Goal: Task Accomplishment & Management: Complete application form

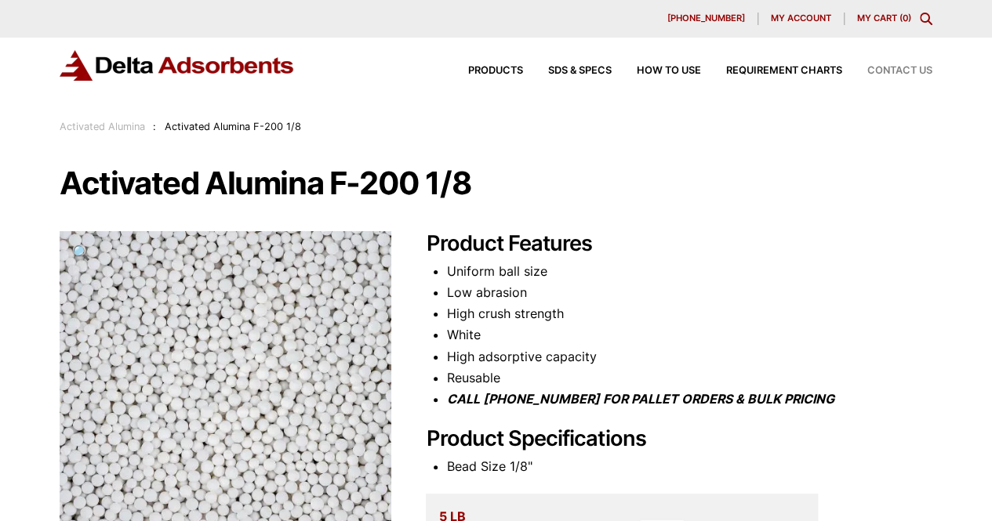
click at [895, 67] on span "Contact Us" at bounding box center [899, 71] width 65 height 10
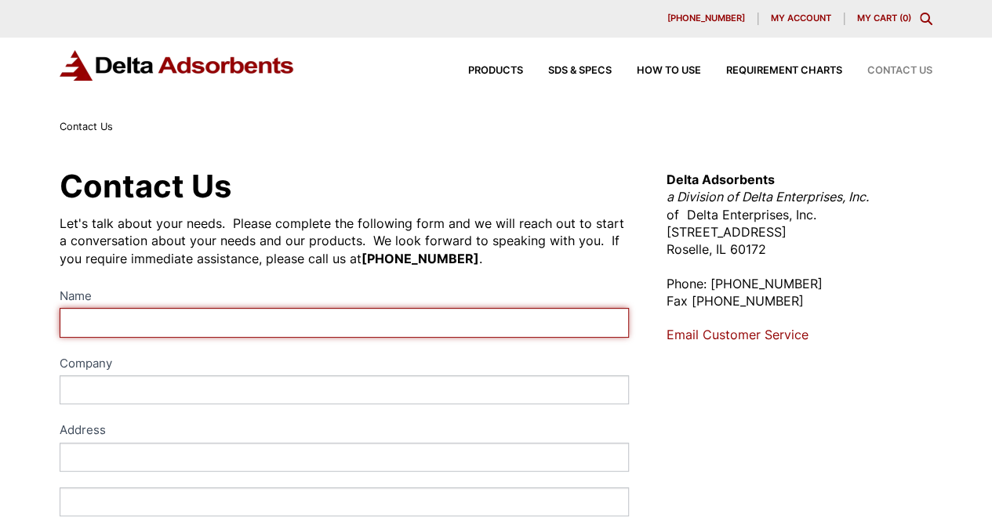
click at [293, 324] on input "Name" at bounding box center [344, 322] width 569 height 29
click at [128, 322] on input "Mike" at bounding box center [344, 322] width 569 height 29
type input "Mike Blanchong"
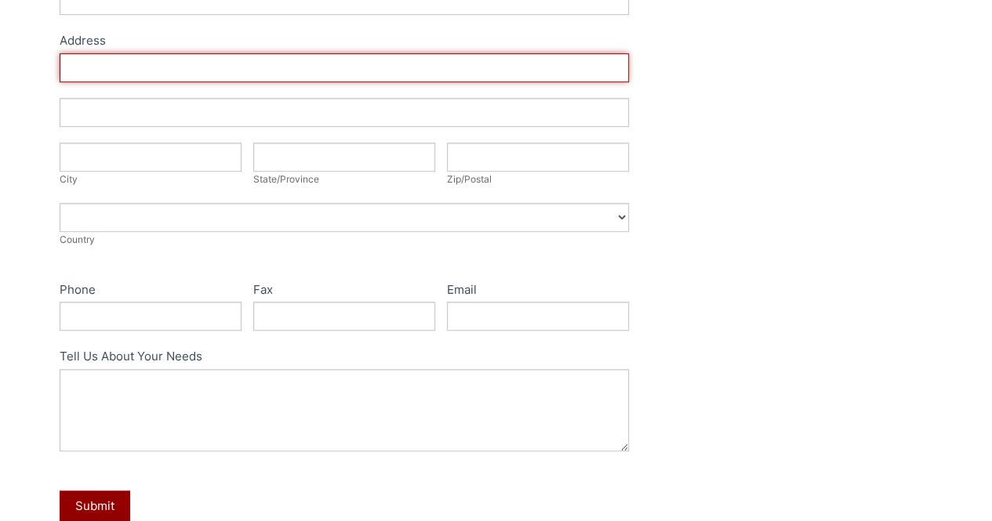
scroll to position [392, 0]
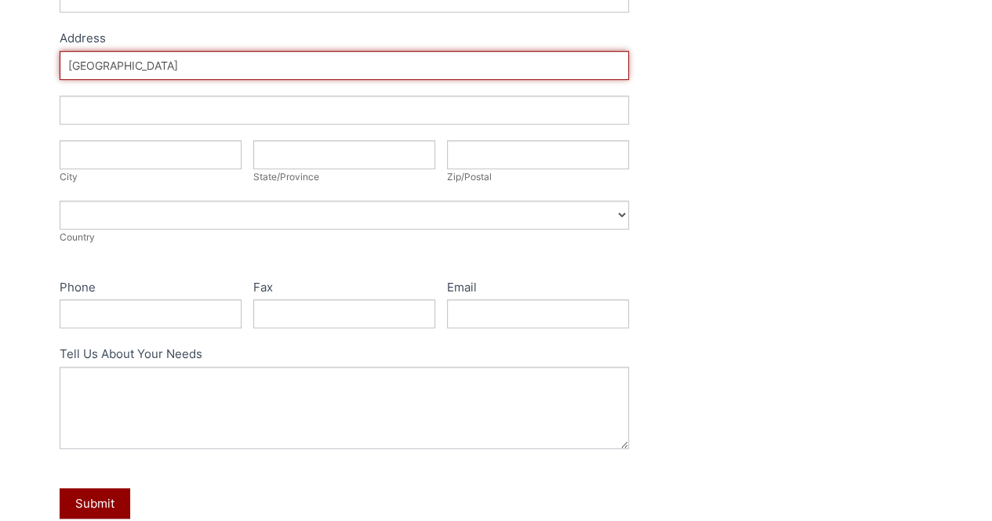
type input "8963 Orchard Lake"
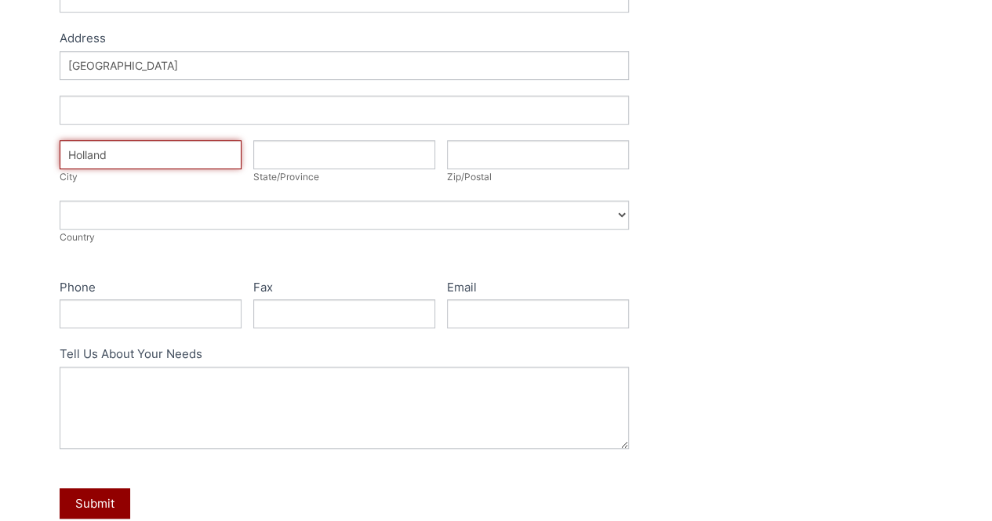
type input "Holland"
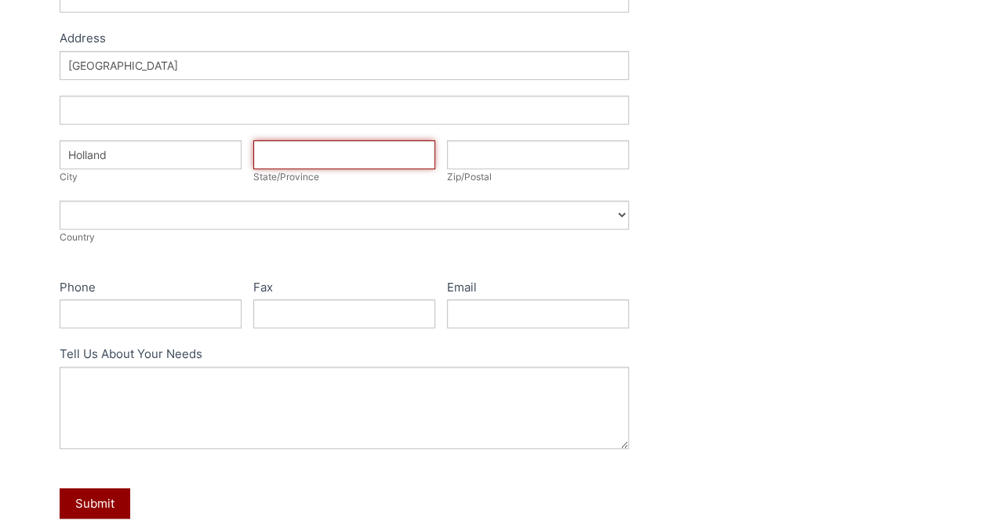
type input "o"
type input "OH"
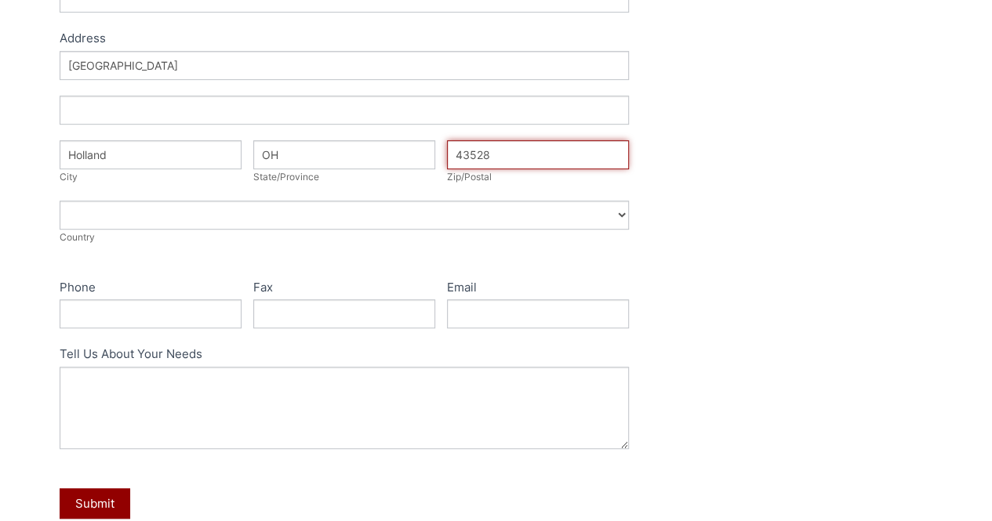
type input "43528"
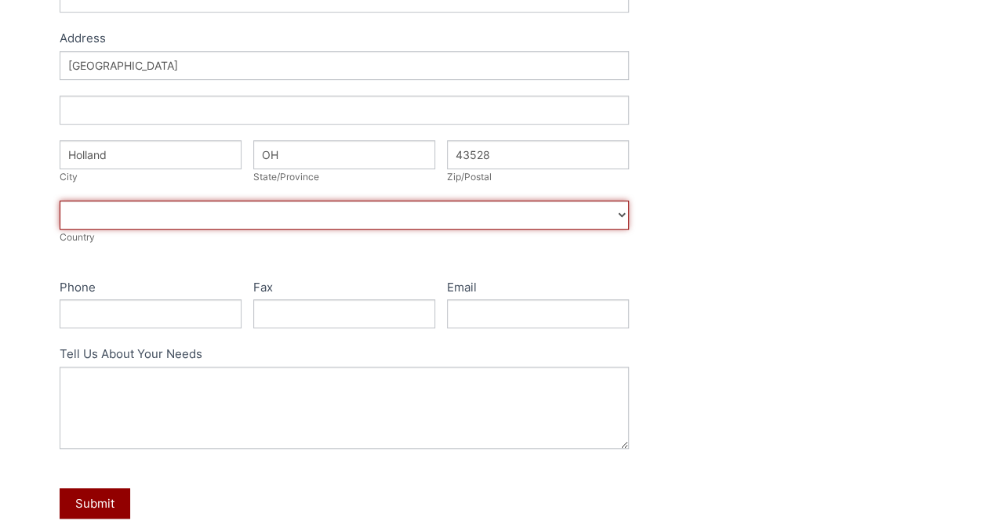
select select "United States"
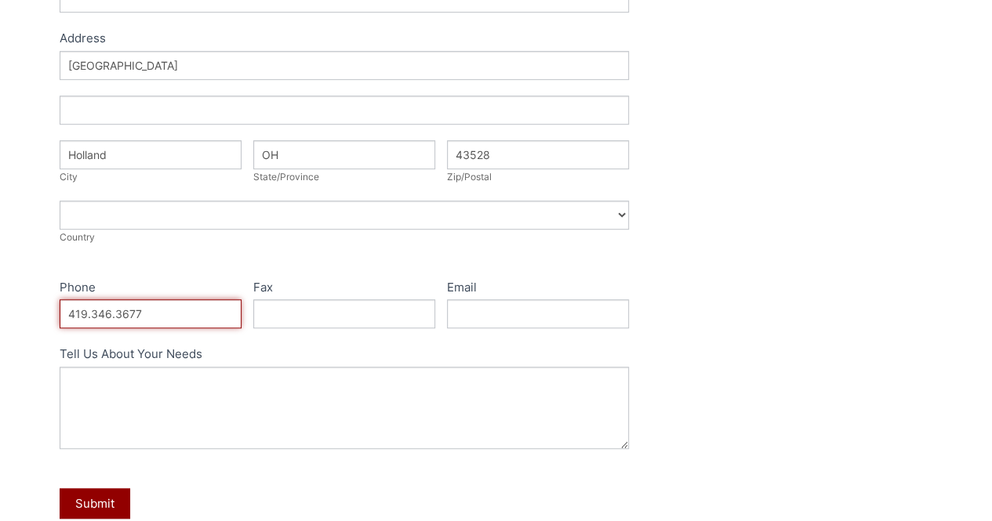
type input "419.346.3677"
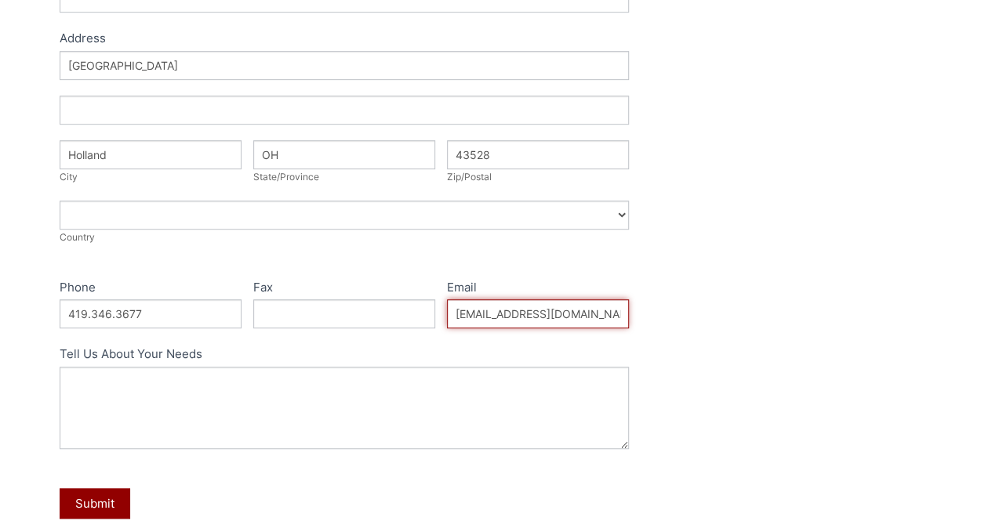
type input "blancmd5476@gmail.com"
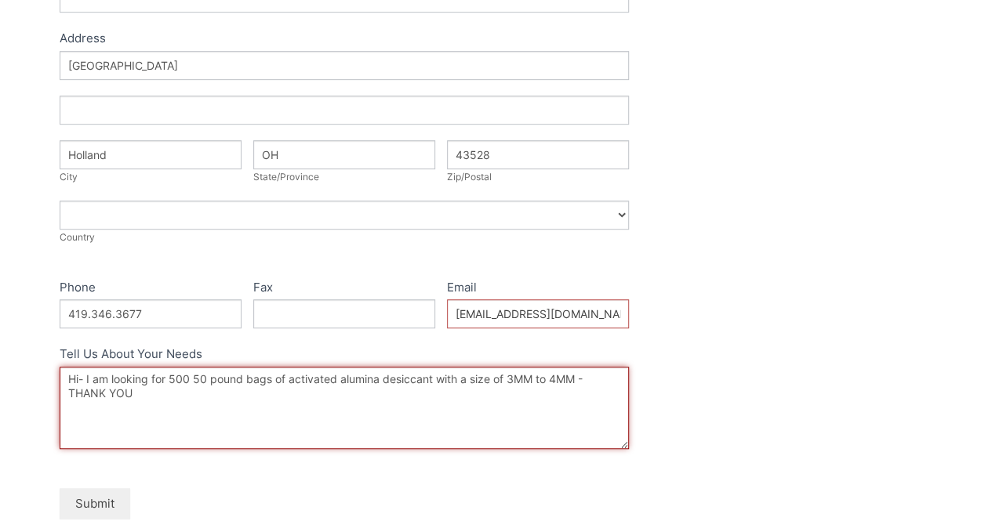
type textarea "Hi- I am looking for 500 50 pound bags of activated alumina desiccant with a si…"
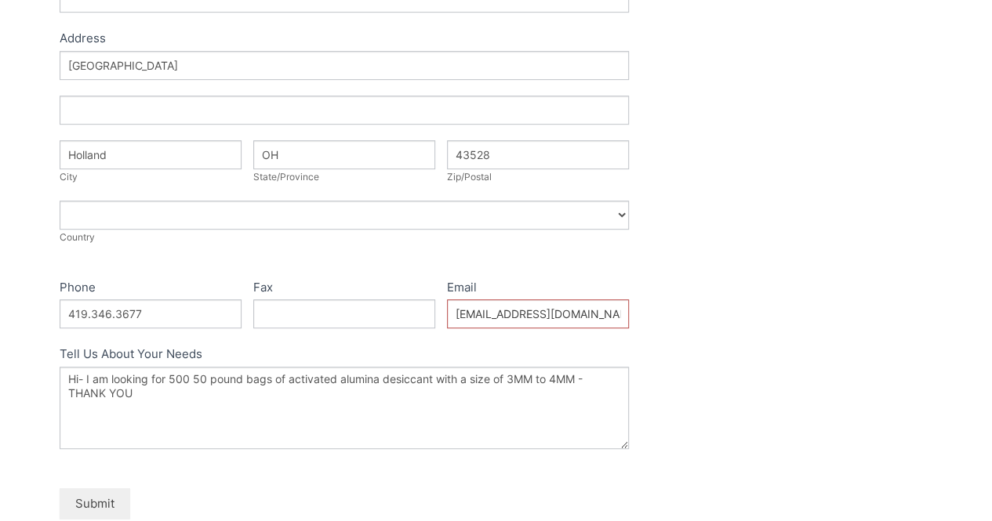
click at [94, 496] on button "Submit" at bounding box center [95, 504] width 71 height 31
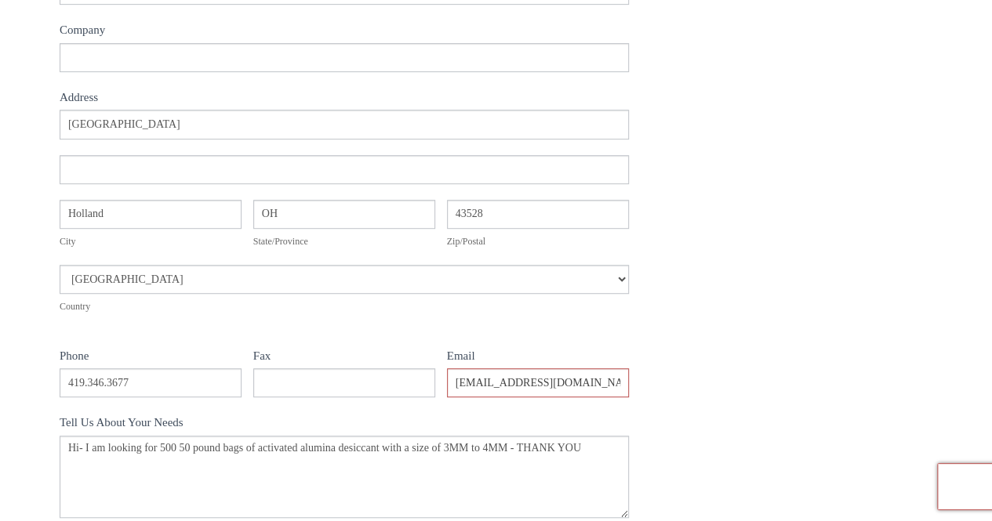
scroll to position [314, 0]
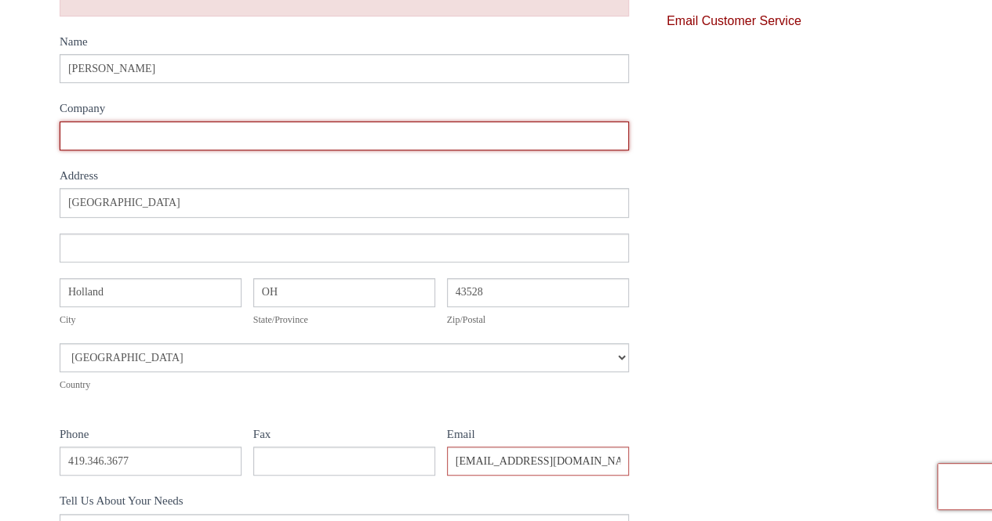
click at [166, 138] on input "Company" at bounding box center [344, 136] width 569 height 29
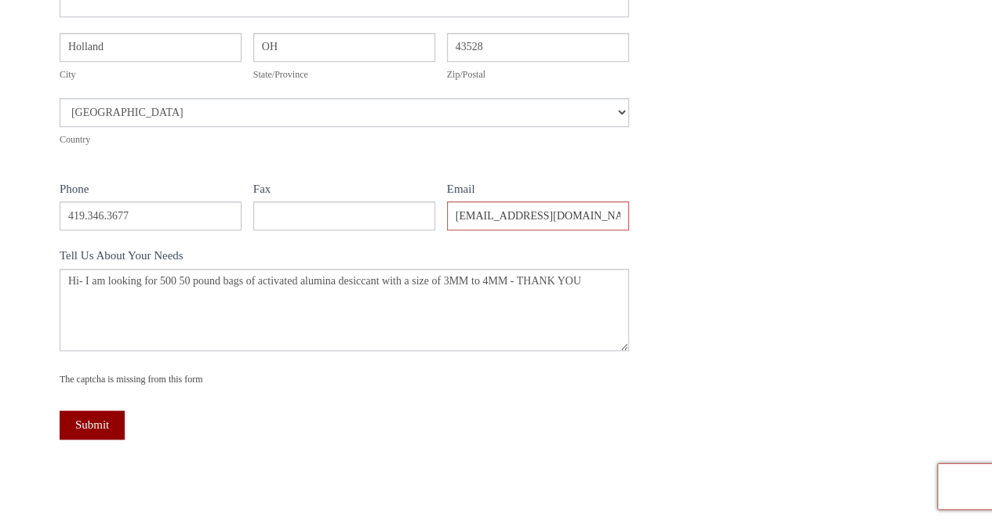
scroll to position [706, 0]
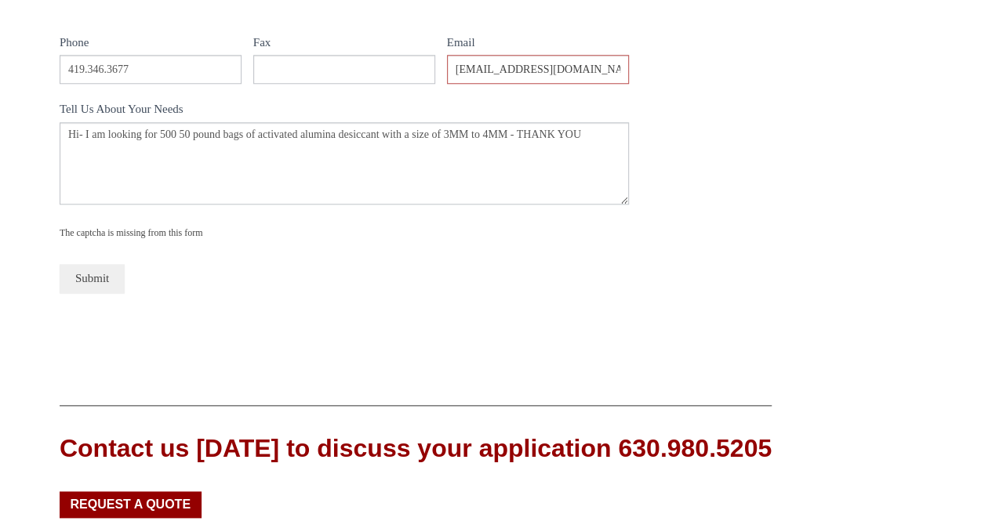
type input "n/a"
click at [97, 278] on button "Submit" at bounding box center [92, 278] width 65 height 29
